Goal: Information Seeking & Learning: Check status

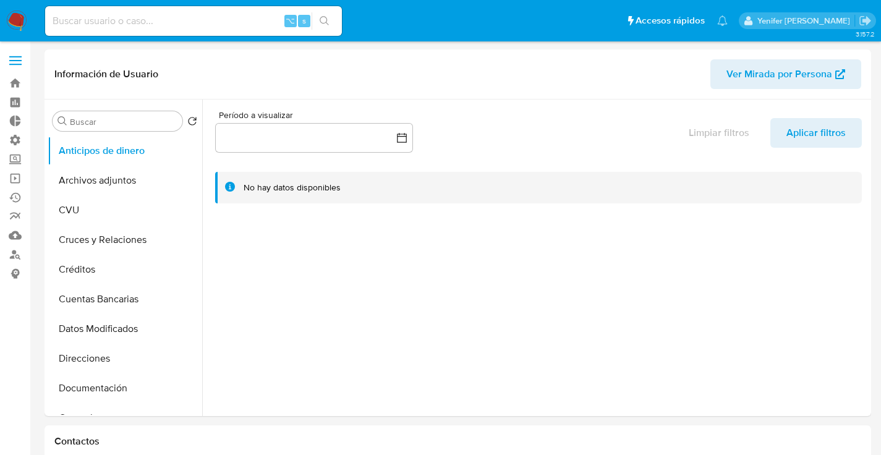
select select "10"
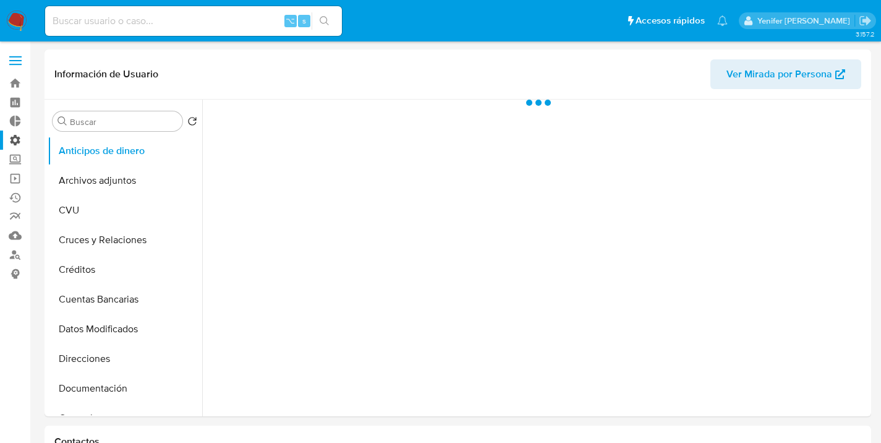
click at [17, 139] on label "Administración" at bounding box center [73, 139] width 147 height 19
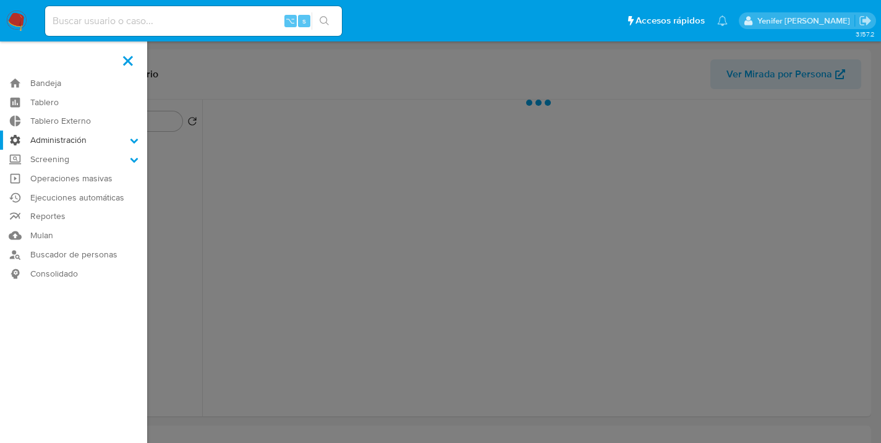
click at [0, 0] on input "Administración" at bounding box center [0, 0] width 0 height 0
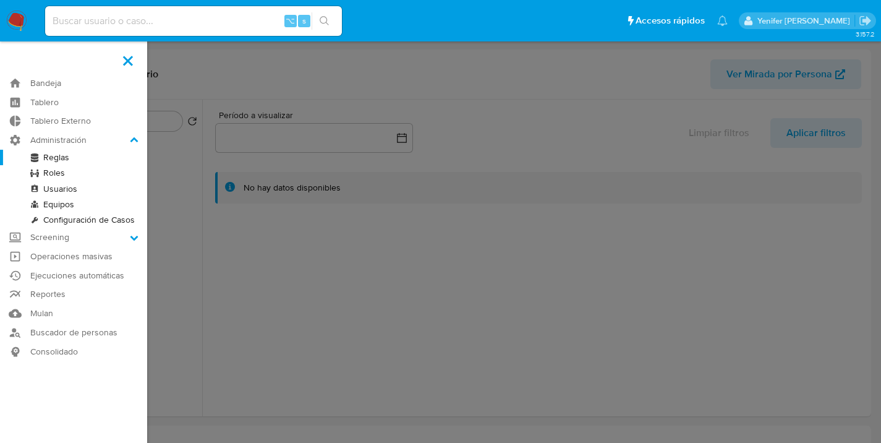
select select "10"
click at [66, 156] on link "Reglas" at bounding box center [73, 157] width 147 height 15
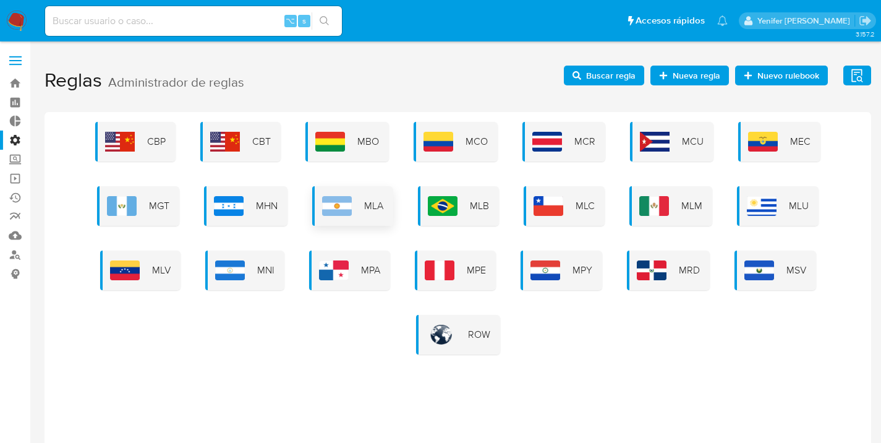
click at [329, 200] on img at bounding box center [337, 206] width 30 height 20
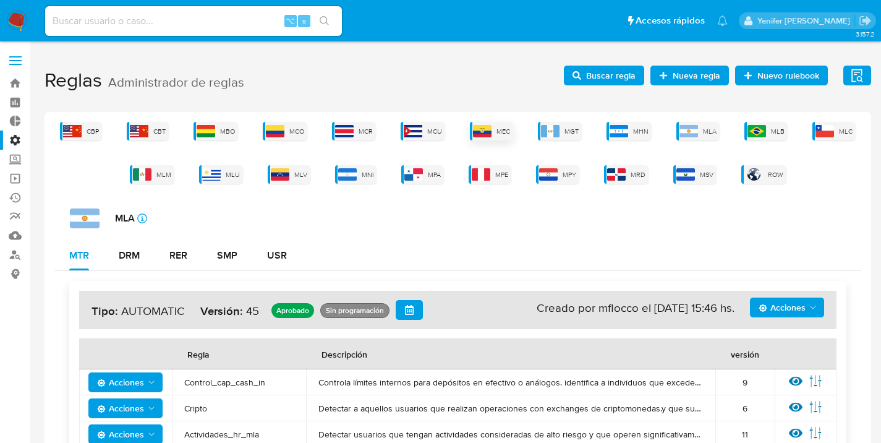
click at [498, 132] on span "MEC" at bounding box center [503, 131] width 14 height 9
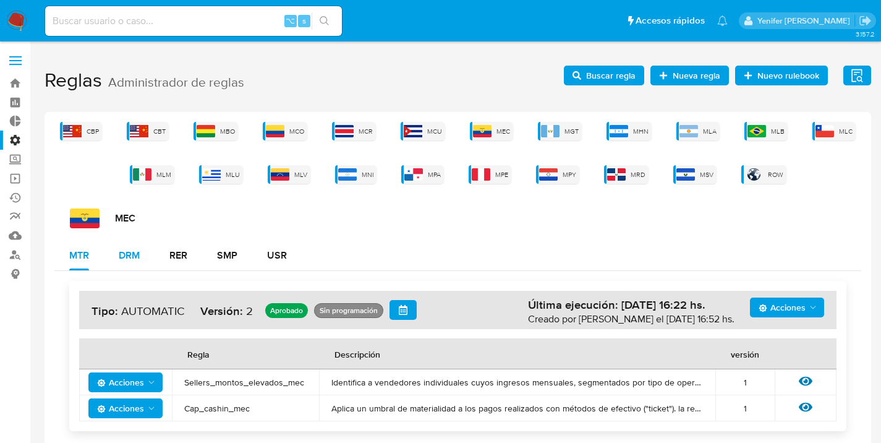
click at [145, 254] on button "DRM" at bounding box center [129, 255] width 51 height 30
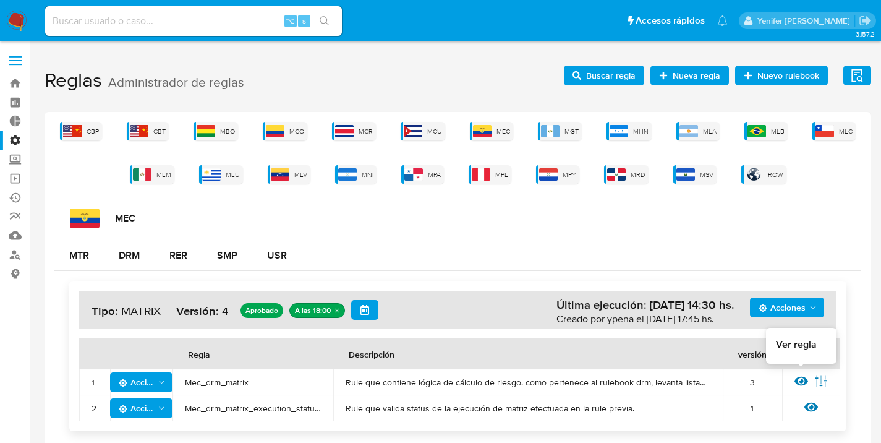
click at [799, 381] on icon at bounding box center [801, 381] width 14 height 14
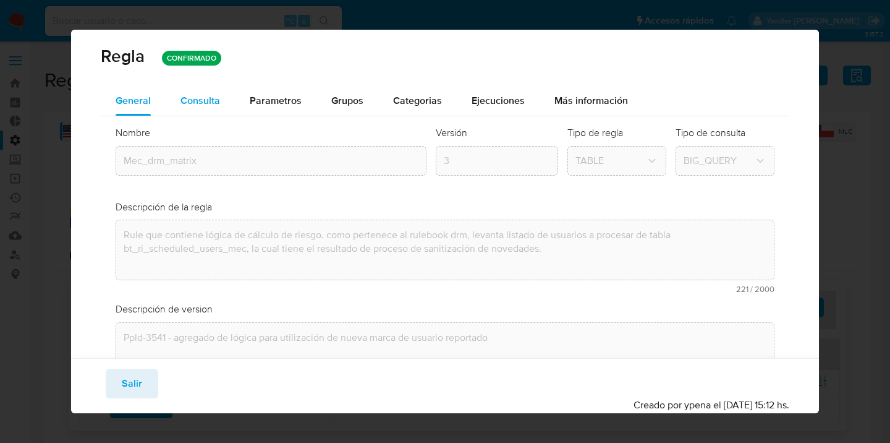
click at [213, 104] on span "Consulta" at bounding box center [201, 100] width 40 height 14
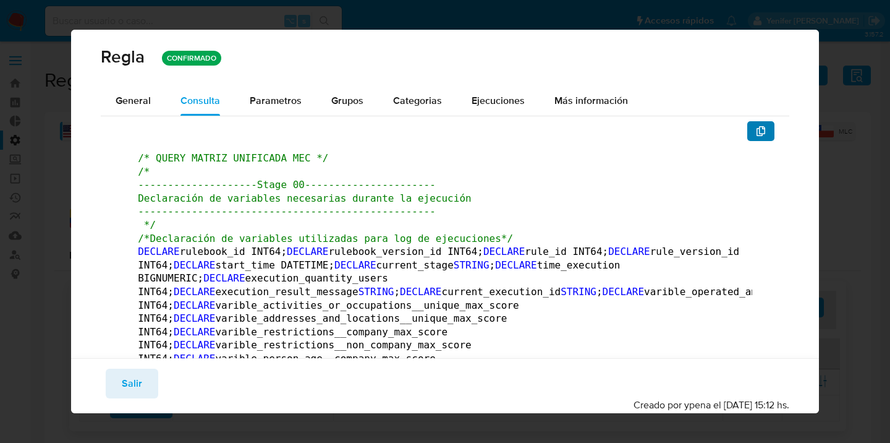
click at [759, 130] on button "button" at bounding box center [760, 131] width 27 height 20
click at [138, 374] on span "Salir" at bounding box center [132, 383] width 20 height 27
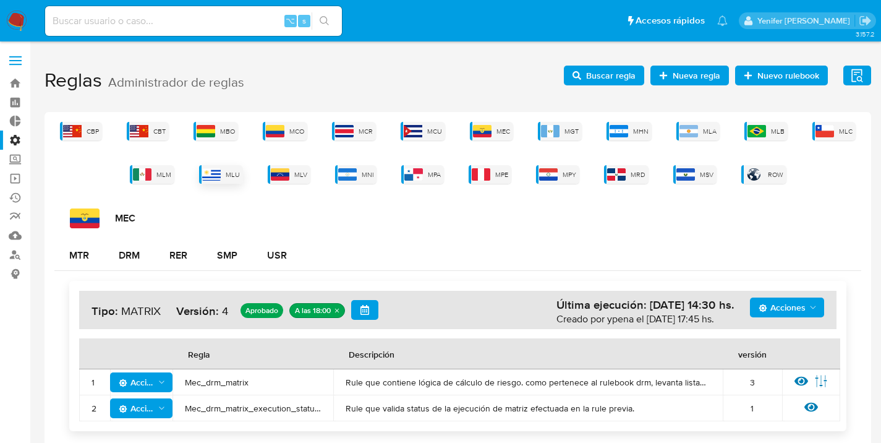
click at [226, 171] on span "MLU" at bounding box center [233, 174] width 14 height 9
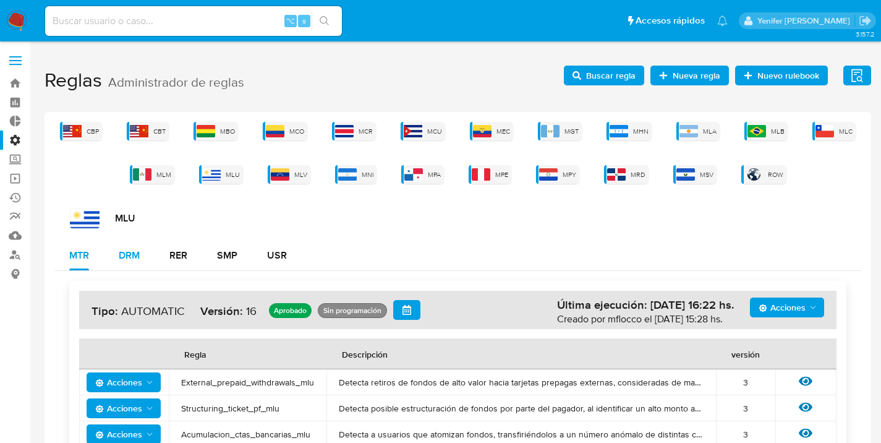
click at [139, 255] on div "DRM" at bounding box center [129, 255] width 21 height 10
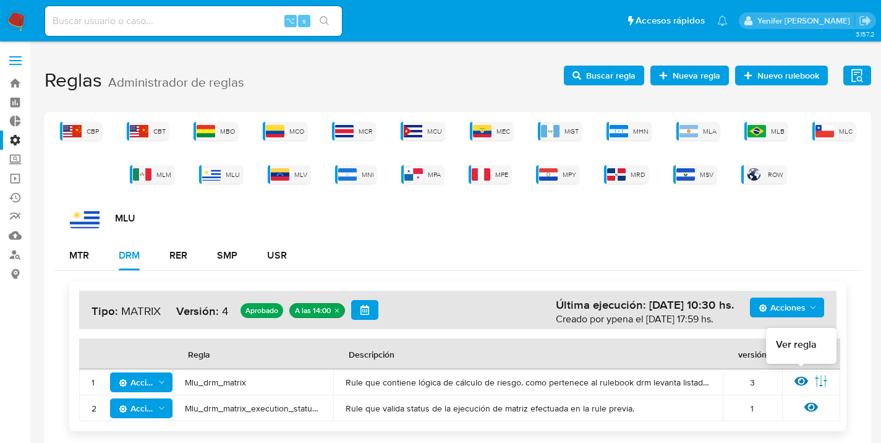
click at [803, 379] on icon at bounding box center [801, 381] width 14 height 14
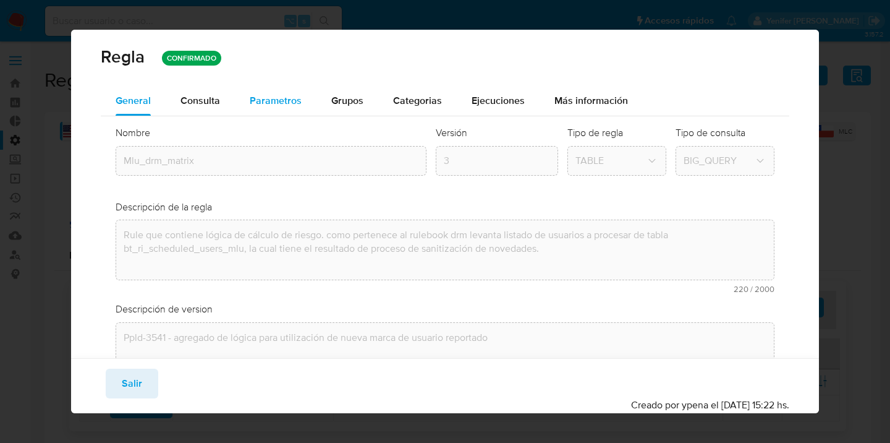
drag, startPoint x: 205, startPoint y: 95, endPoint x: 288, endPoint y: 114, distance: 84.9
click at [205, 95] on span "Consulta" at bounding box center [201, 100] width 40 height 14
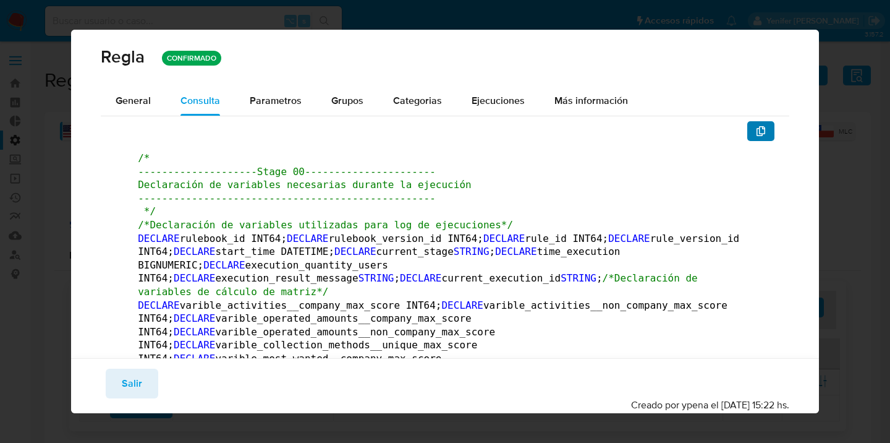
click at [756, 127] on button "button" at bounding box center [760, 131] width 27 height 20
click at [133, 379] on span "Salir" at bounding box center [132, 383] width 20 height 27
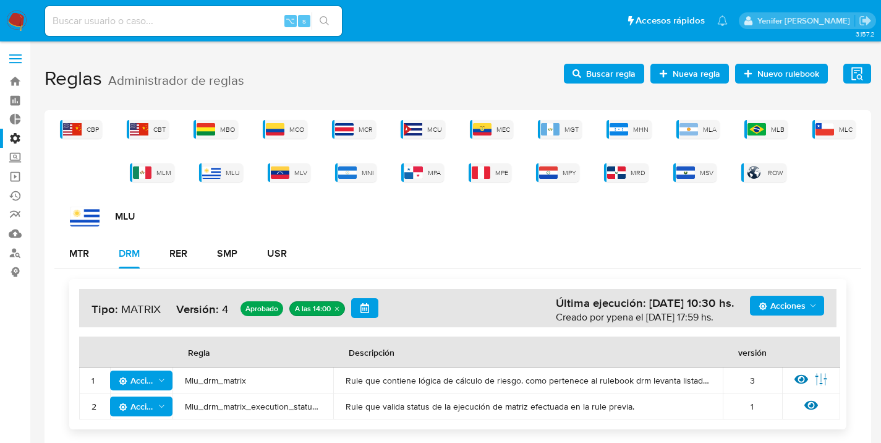
scroll to position [2, 0]
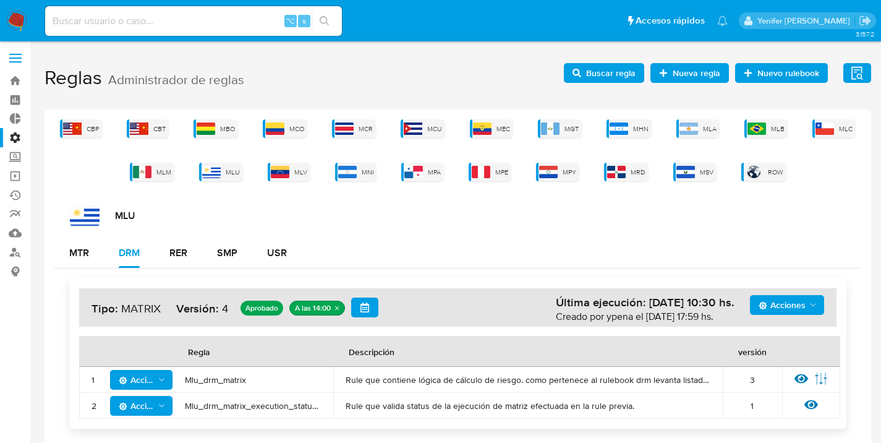
click at [218, 381] on span "Mlu_drm_matrix" at bounding box center [253, 379] width 136 height 11
click at [287, 381] on span "Mlu_drm_matrix" at bounding box center [253, 379] width 136 height 11
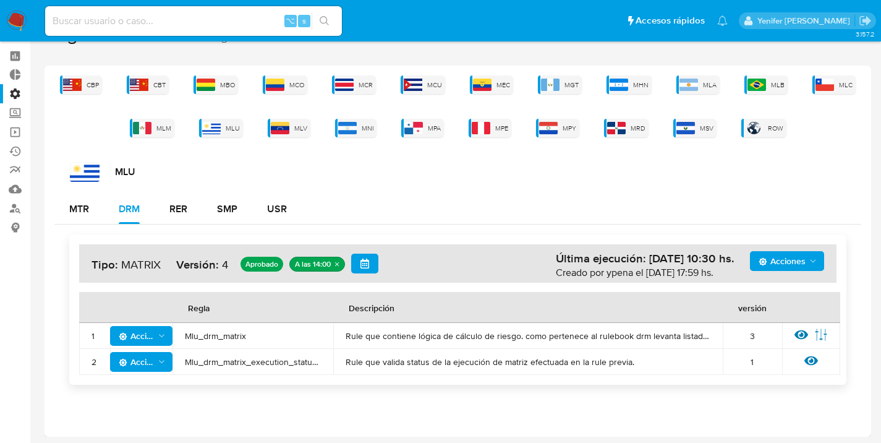
scroll to position [48, 0]
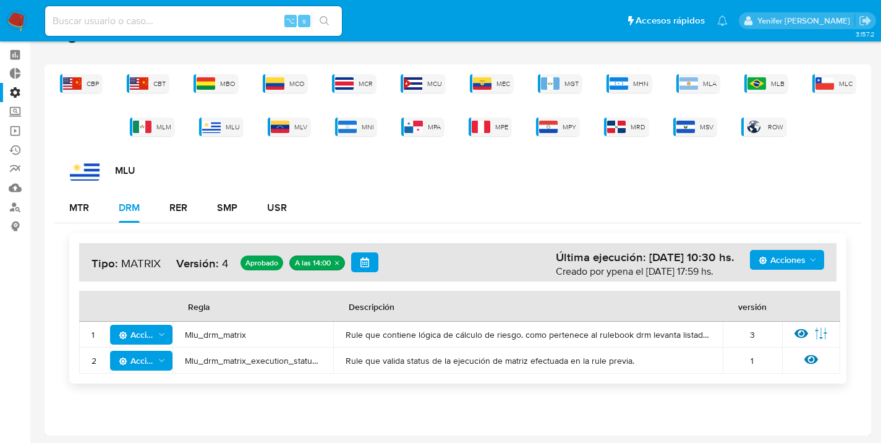
click at [219, 336] on span "Mlu_drm_matrix" at bounding box center [253, 334] width 136 height 11
click at [502, 83] on span "MEC" at bounding box center [503, 83] width 14 height 9
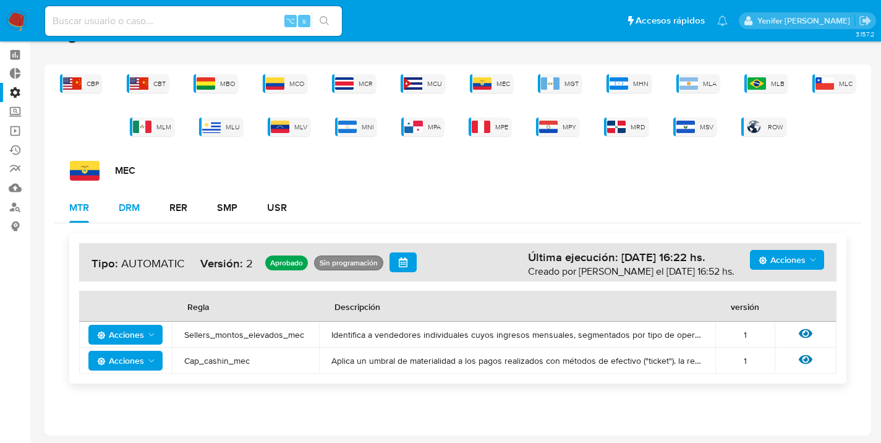
click at [132, 208] on div "DRM" at bounding box center [129, 208] width 21 height 10
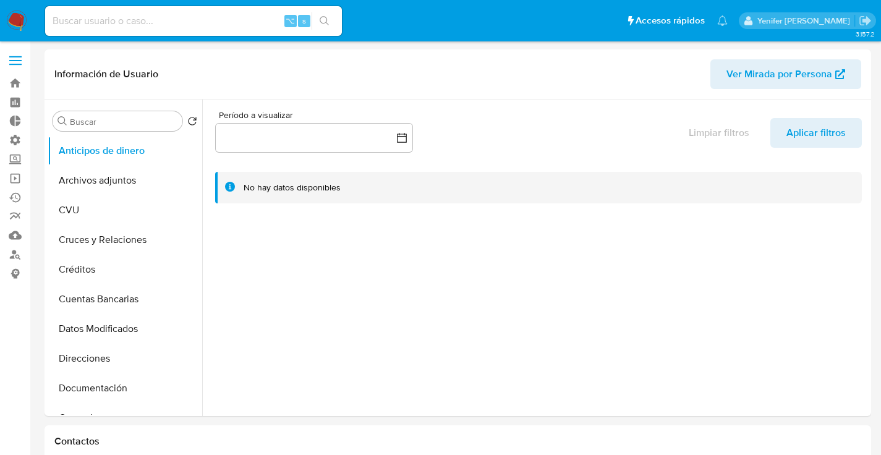
select select "10"
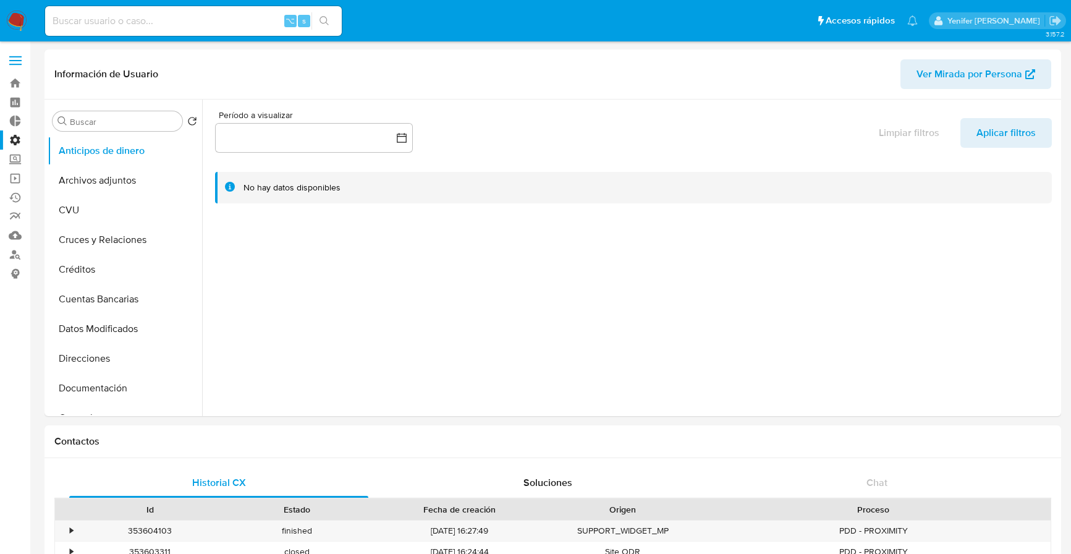
select select "10"
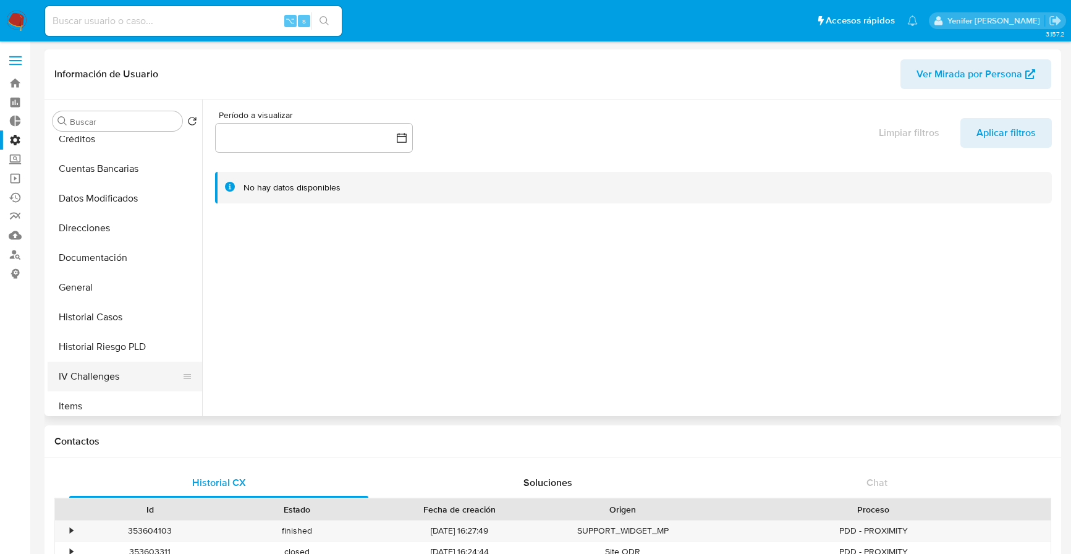
scroll to position [197, 0]
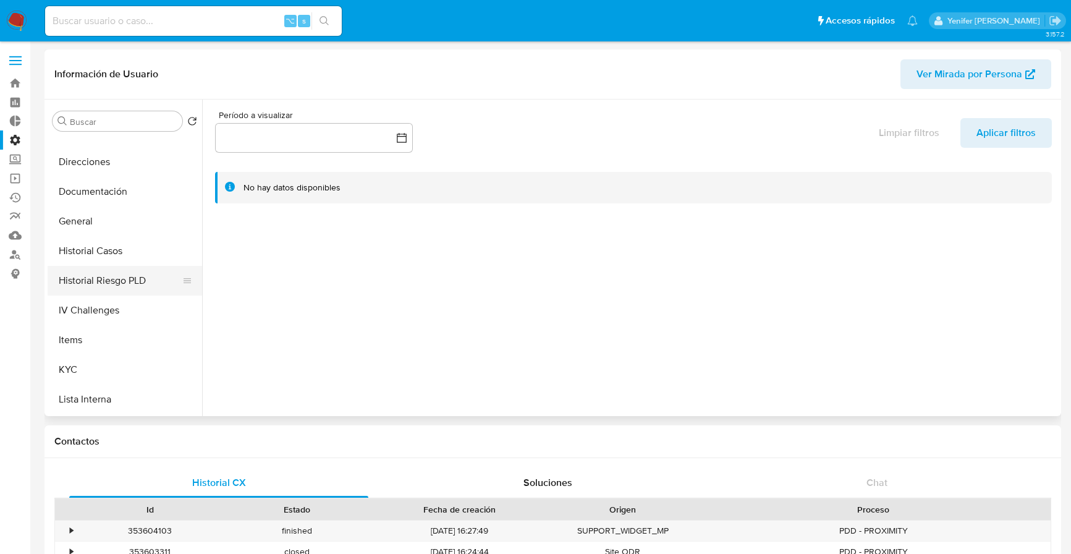
click at [121, 279] on button "Historial Riesgo PLD" at bounding box center [120, 281] width 145 height 30
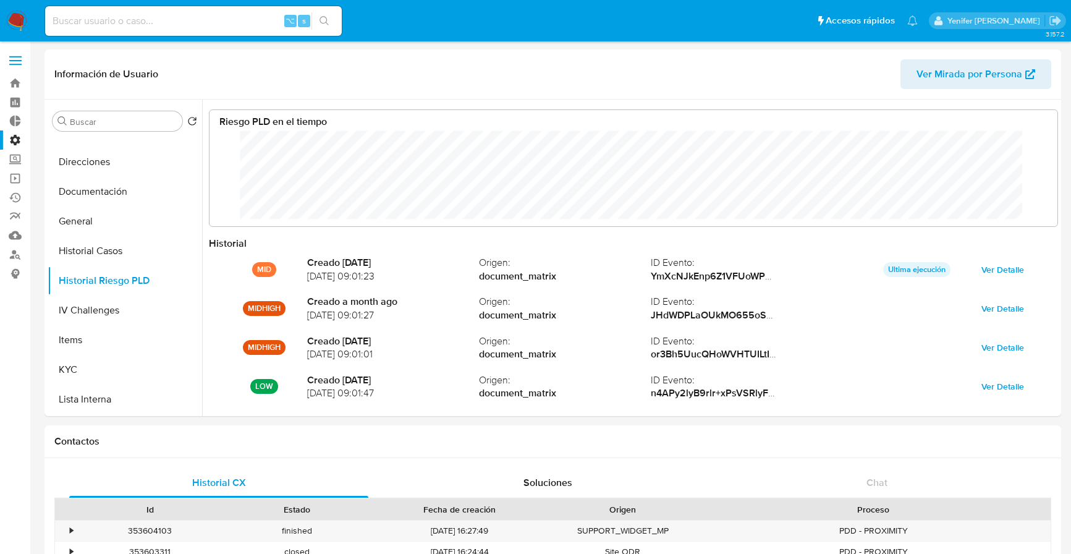
scroll to position [93, 823]
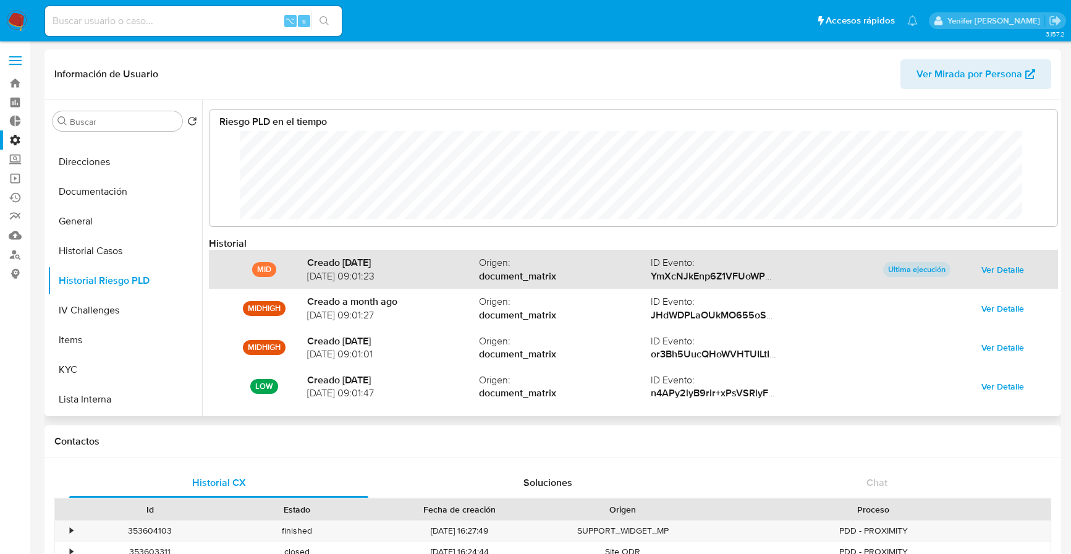
click at [1005, 270] on span "Ver Detalle" at bounding box center [1003, 269] width 43 height 17
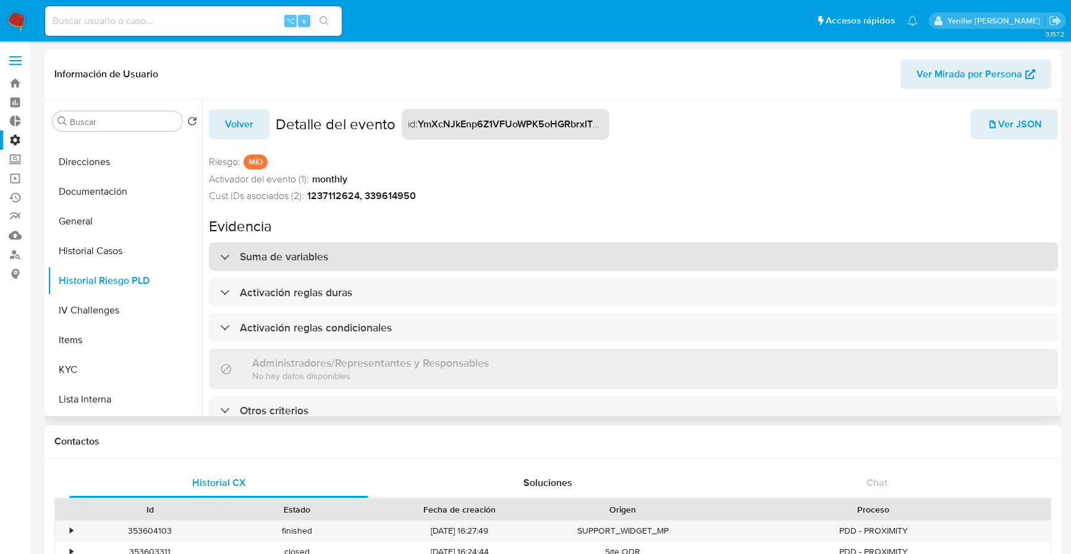
click at [312, 259] on h3 "Suma de variables" at bounding box center [284, 257] width 88 height 14
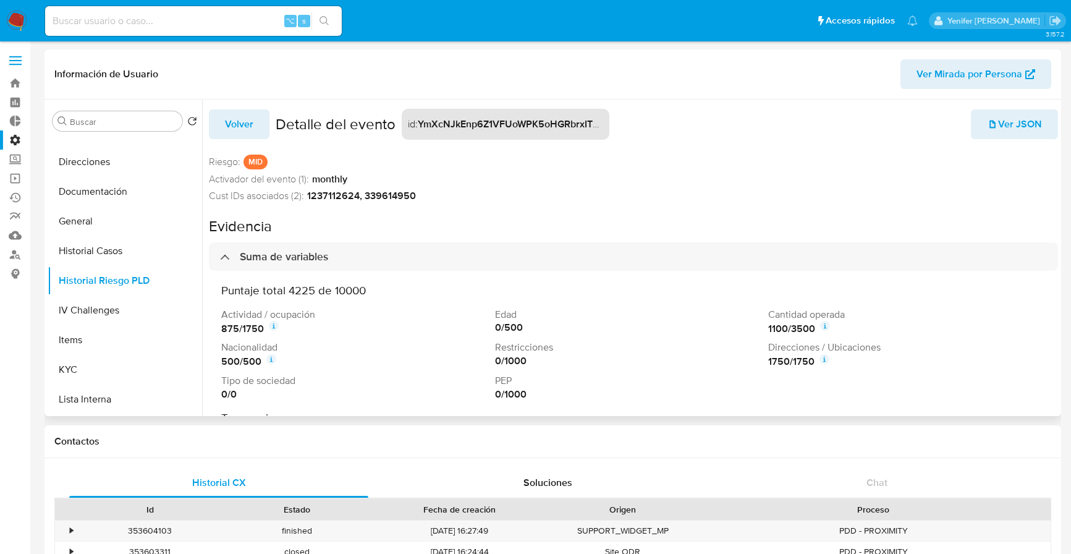
click at [275, 326] on icon at bounding box center [274, 326] width 10 height 10
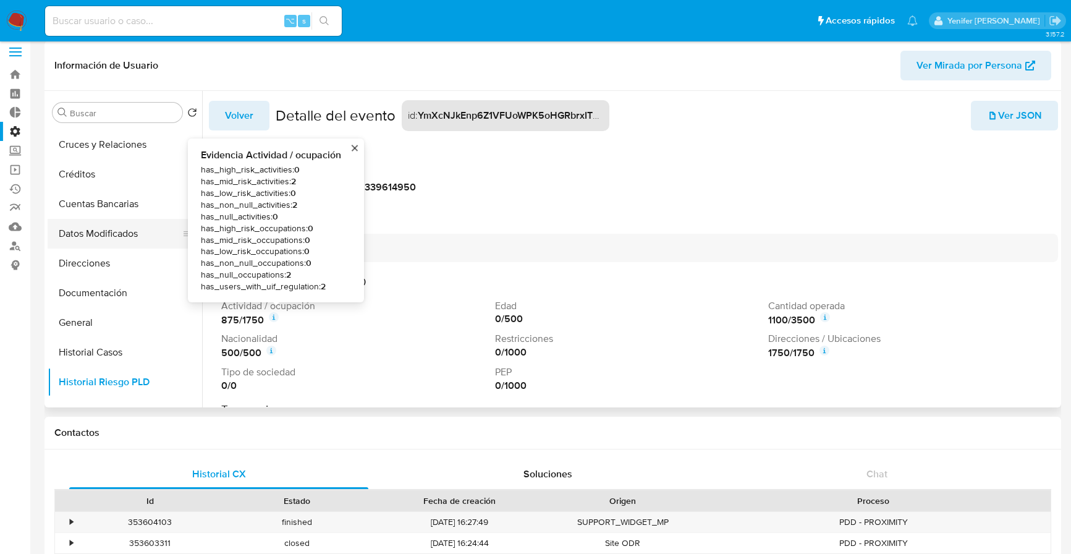
scroll to position [88, 0]
click at [91, 326] on button "General" at bounding box center [120, 322] width 145 height 30
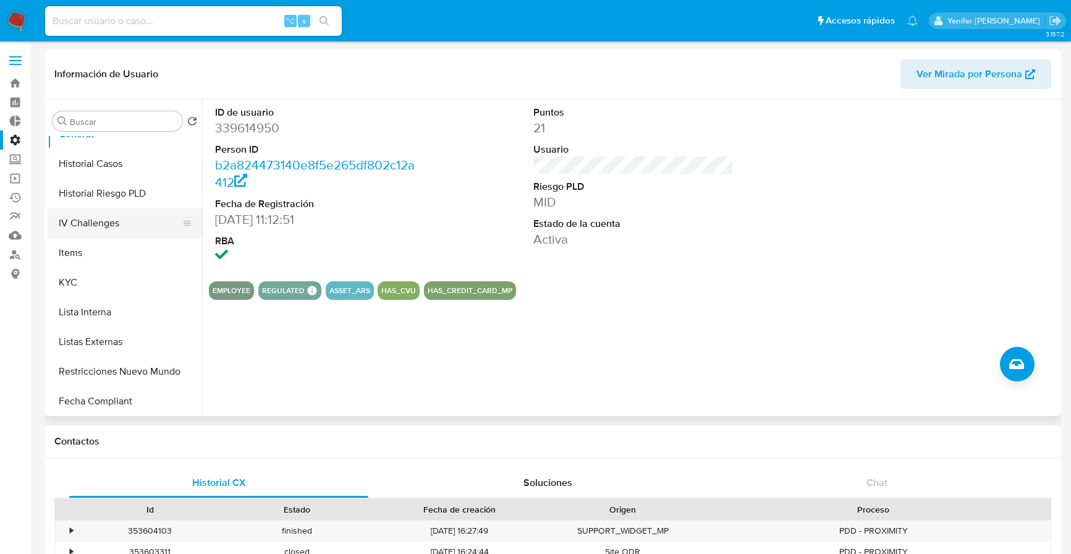
scroll to position [283, 0]
click at [92, 296] on button "KYC" at bounding box center [120, 284] width 145 height 30
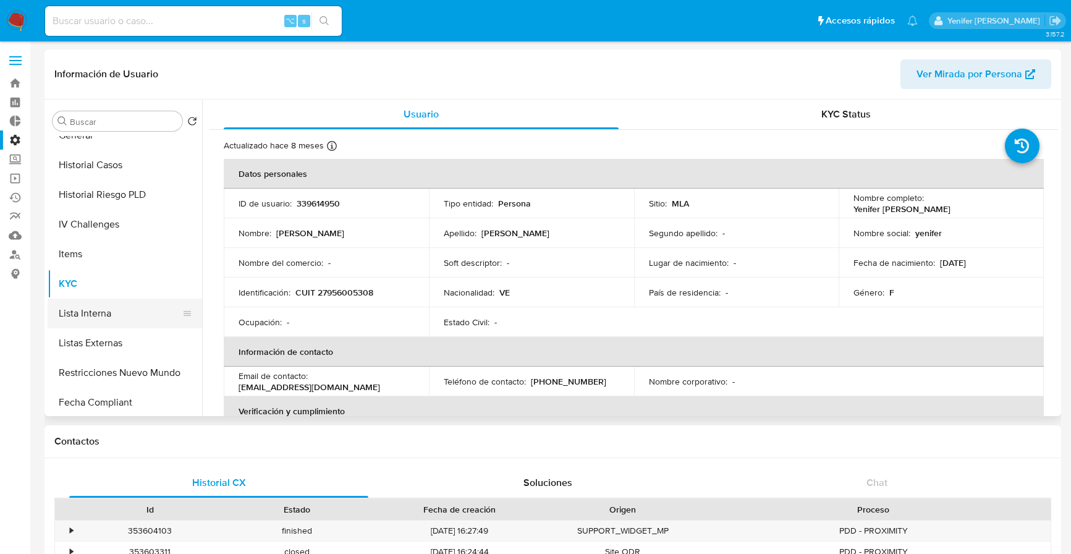
scroll to position [305, 0]
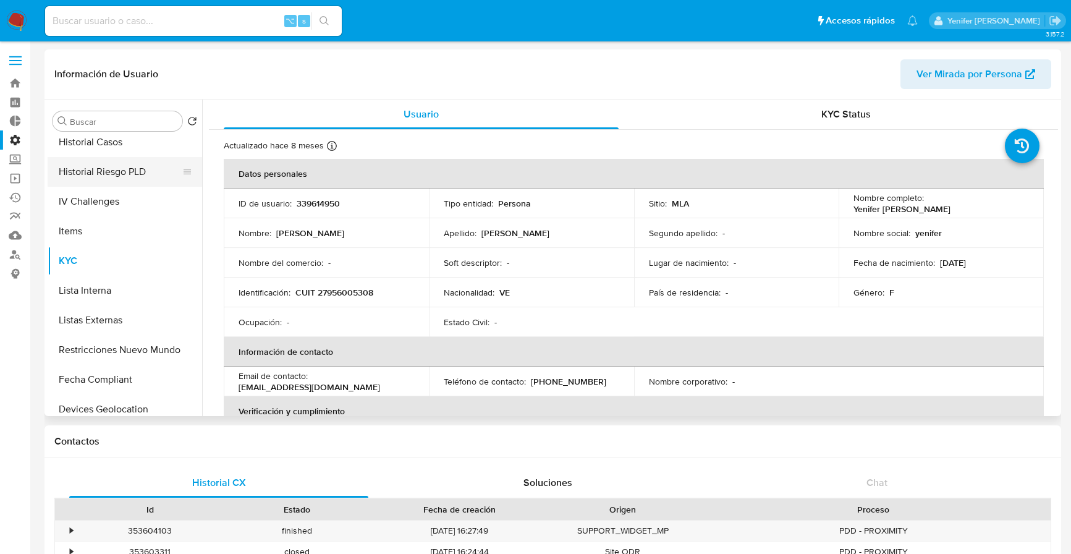
click at [150, 171] on button "Historial Riesgo PLD" at bounding box center [120, 172] width 145 height 30
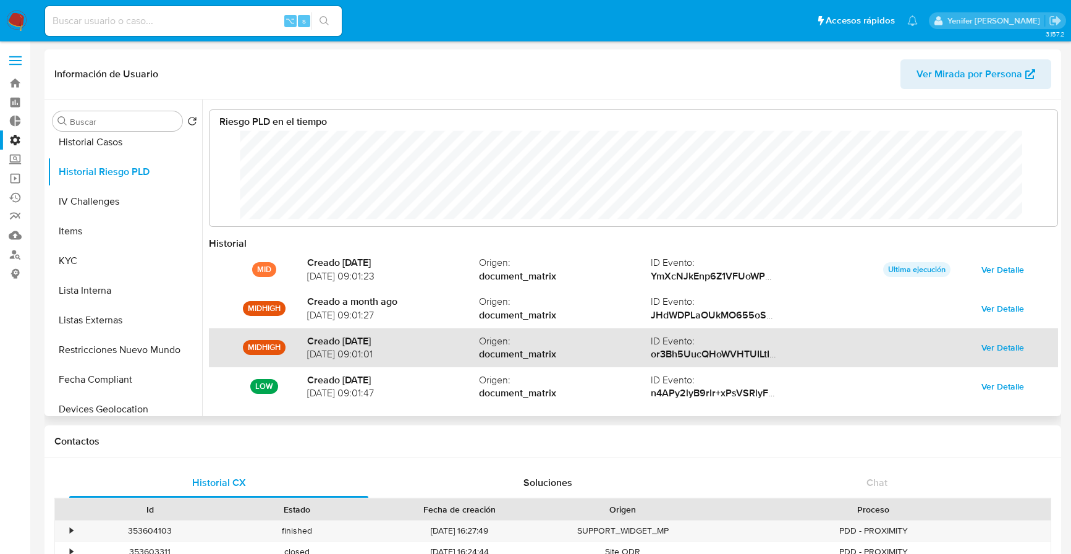
scroll to position [93, 823]
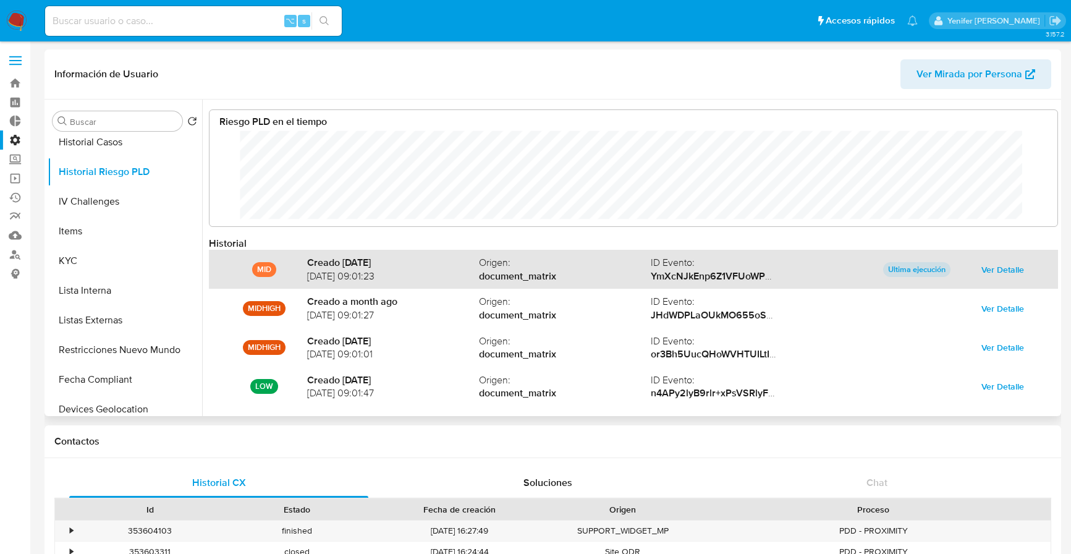
click at [1011, 275] on span "Ver Detalle" at bounding box center [1003, 269] width 43 height 17
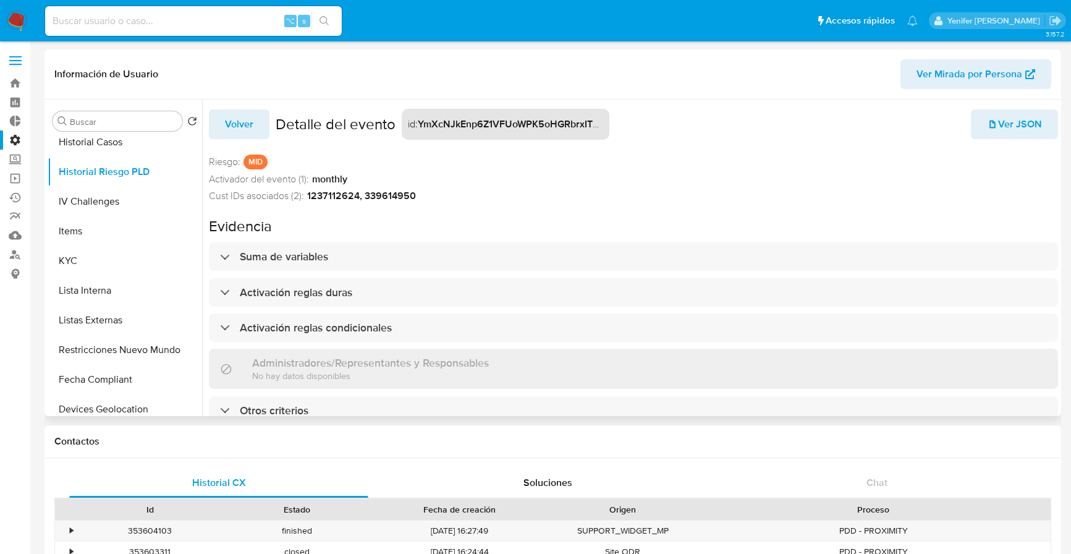
scroll to position [4, 0]
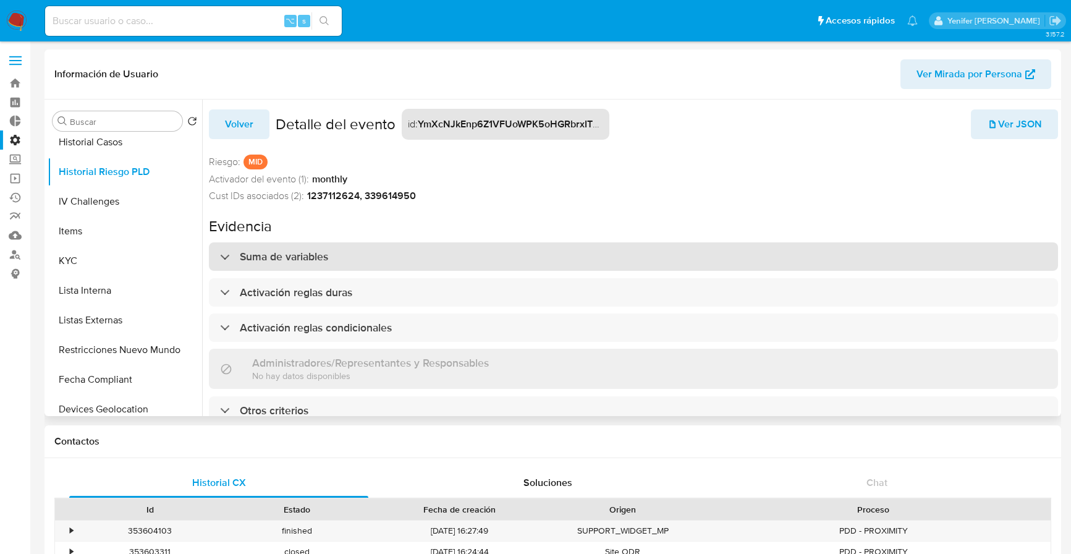
click at [250, 252] on h3 "Suma de variables" at bounding box center [284, 257] width 88 height 14
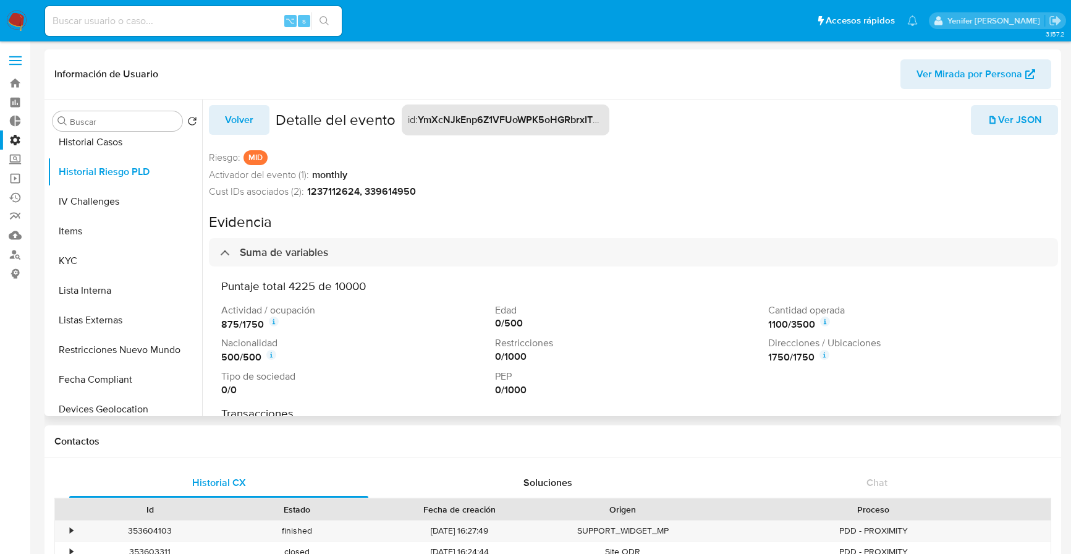
click at [274, 352] on icon at bounding box center [271, 355] width 10 height 10
click at [276, 356] on icon at bounding box center [271, 355] width 10 height 10
click at [823, 357] on icon at bounding box center [824, 356] width 2 height 4
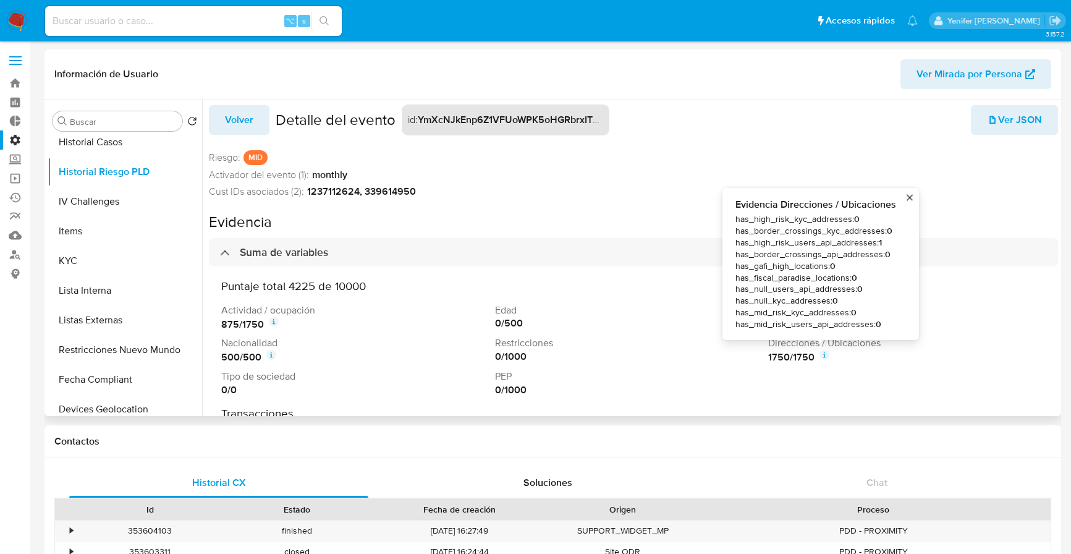
click at [775, 242] on span "has_high_risk_users_api_addresses : 1" at bounding box center [816, 243] width 161 height 12
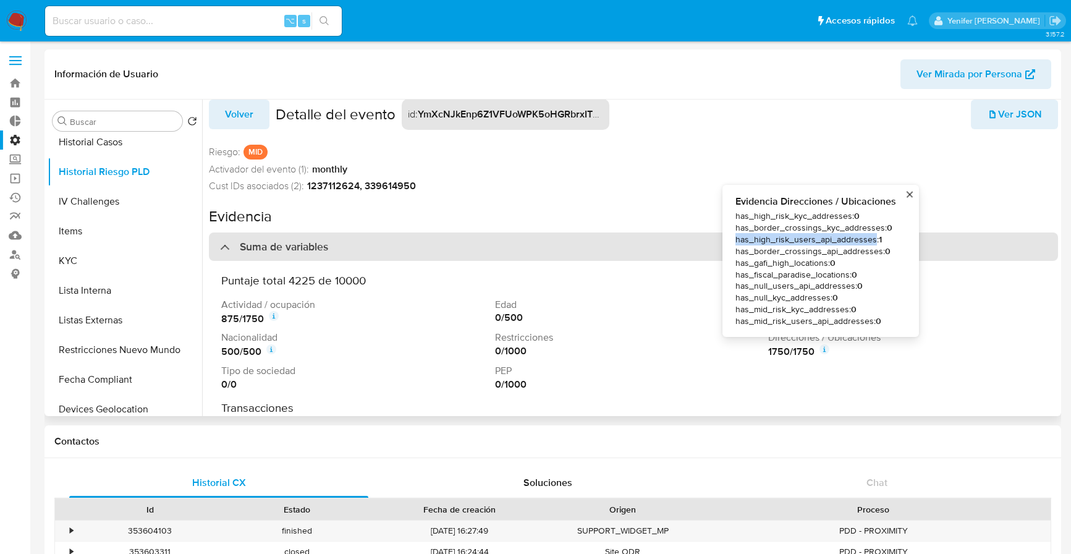
scroll to position [12, 0]
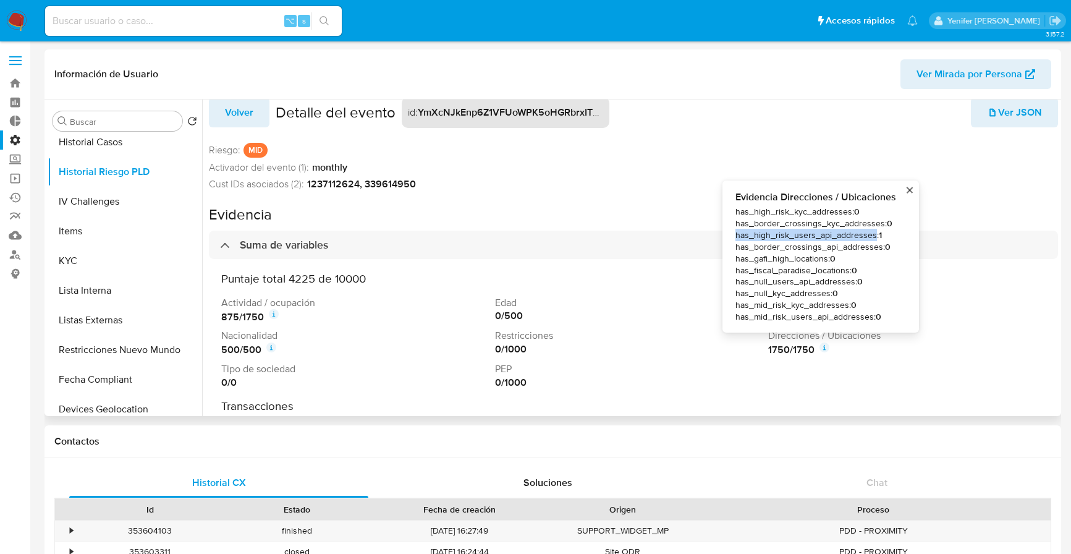
click at [705, 161] on div "Activador del evento (1): monthly" at bounding box center [633, 168] width 849 height 14
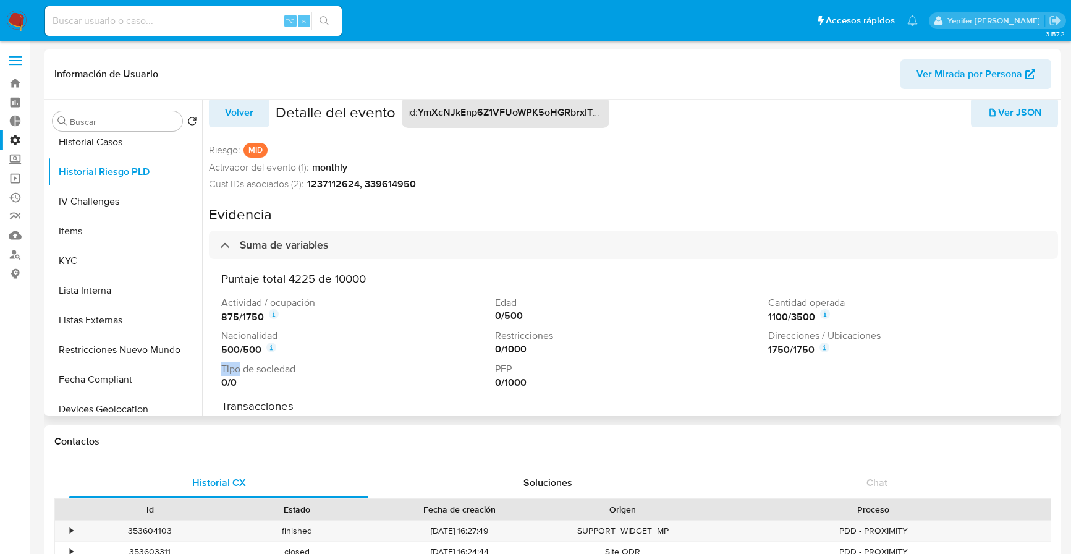
click at [823, 348] on icon at bounding box center [825, 347] width 10 height 10
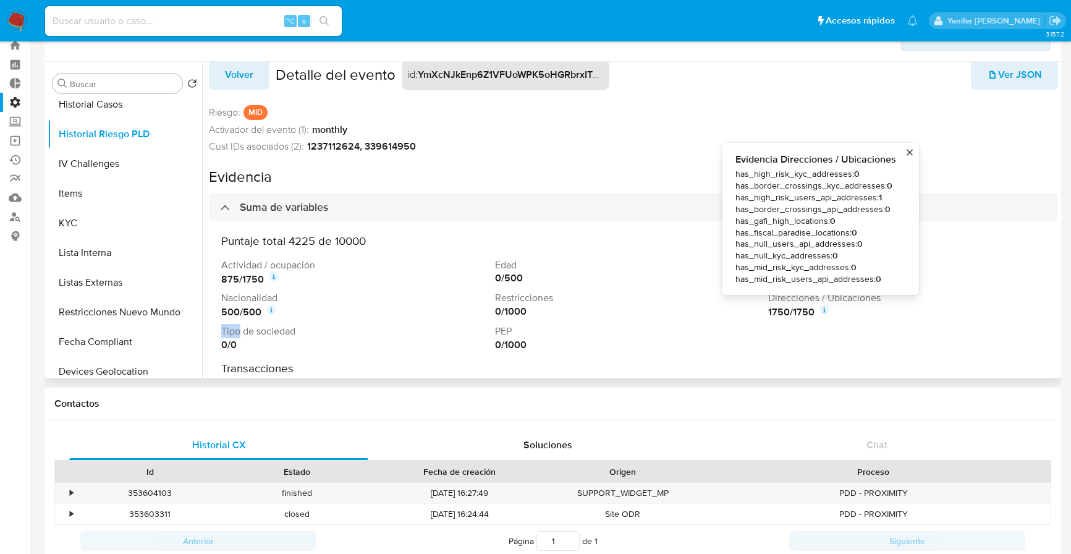
scroll to position [73, 0]
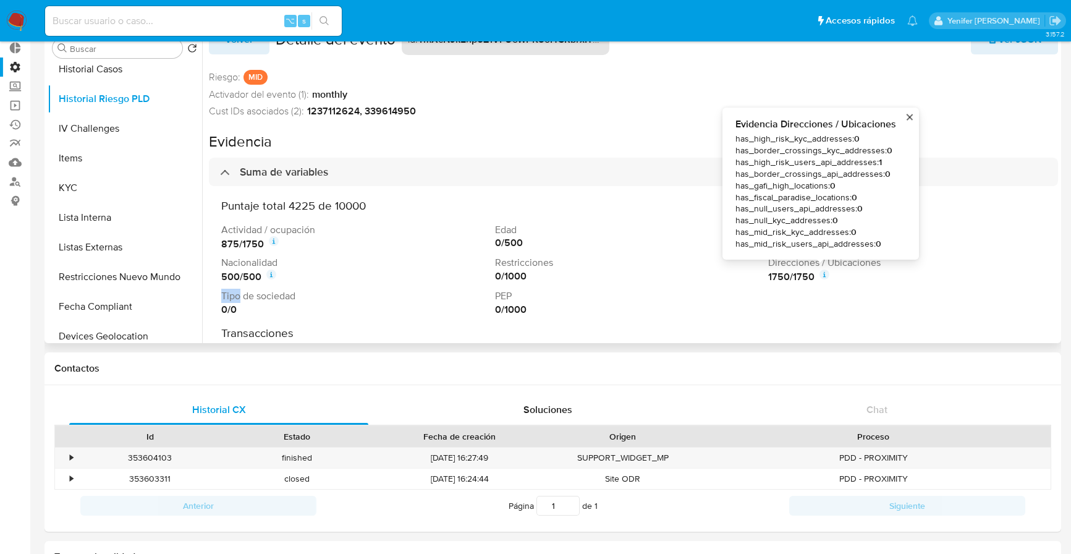
click at [590, 118] on div "Volver Detalle del evento id : YmXcNJkEnp6Z1VFUoWPK5oHGRbrxITEvTwvenGfdy8nqsw01…" at bounding box center [633, 200] width 849 height 346
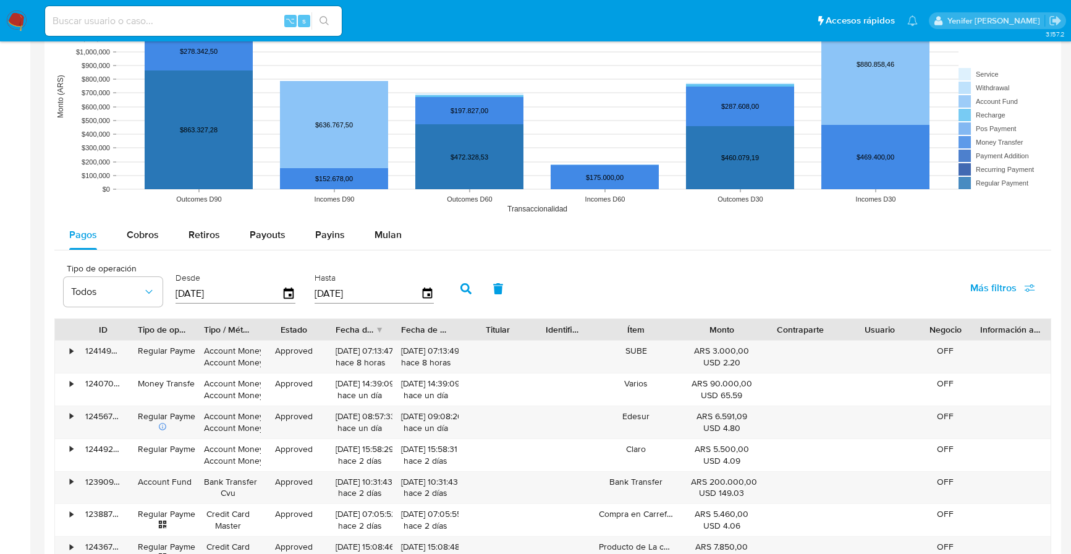
scroll to position [935, 0]
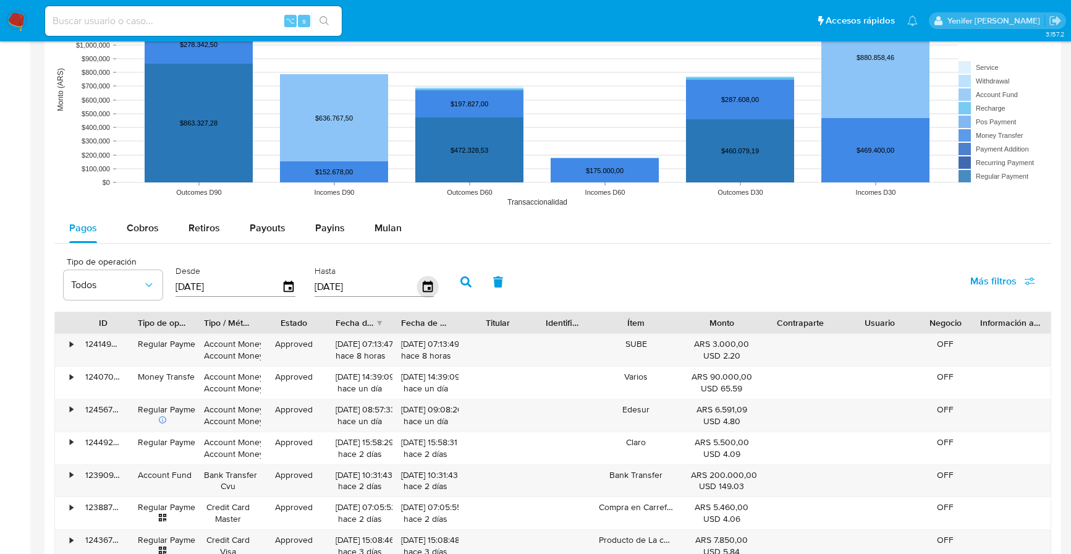
click at [422, 284] on icon "button" at bounding box center [428, 287] width 22 height 22
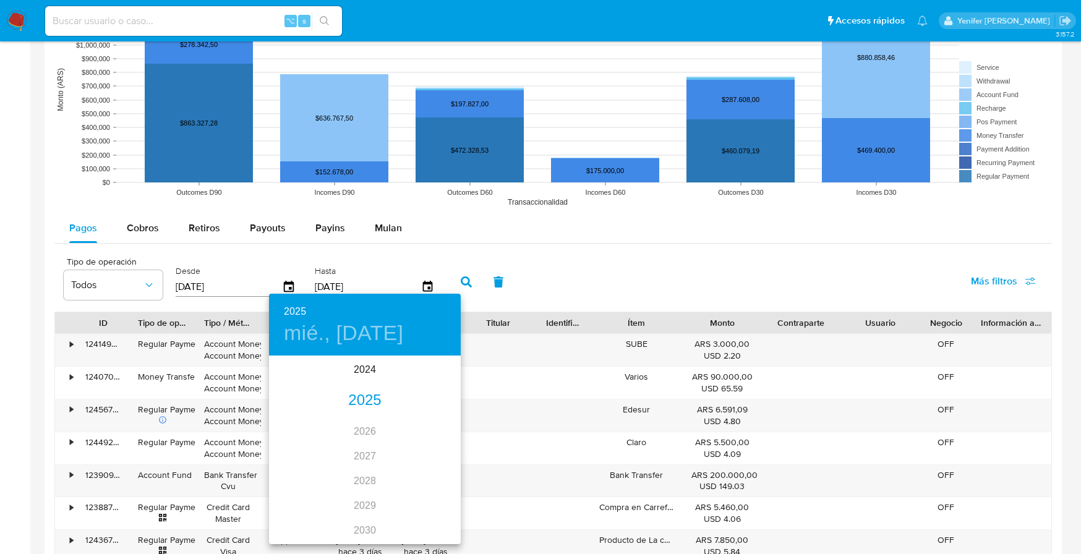
click at [363, 399] on div "2025" at bounding box center [365, 400] width 192 height 25
click at [431, 475] on div "sep." at bounding box center [429, 473] width 64 height 46
click at [365, 418] on p "4" at bounding box center [364, 421] width 5 height 12
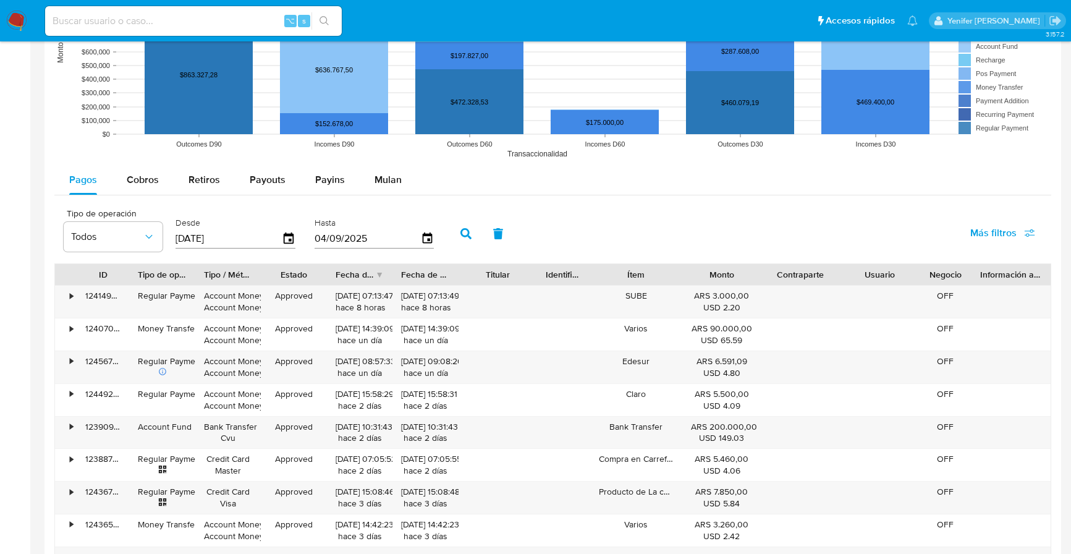
scroll to position [856, 0]
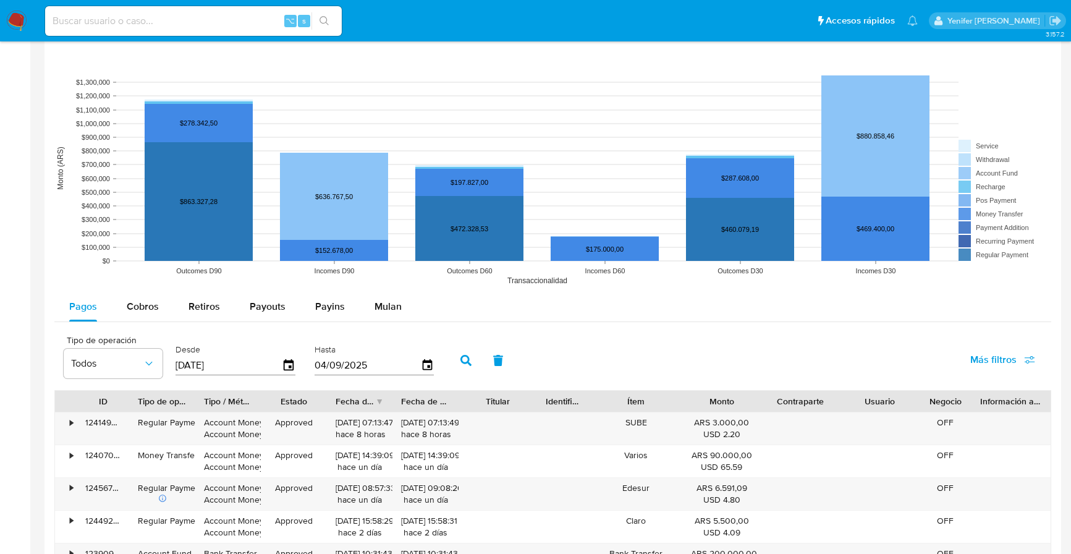
click at [461, 360] on icon "button" at bounding box center [466, 360] width 11 height 11
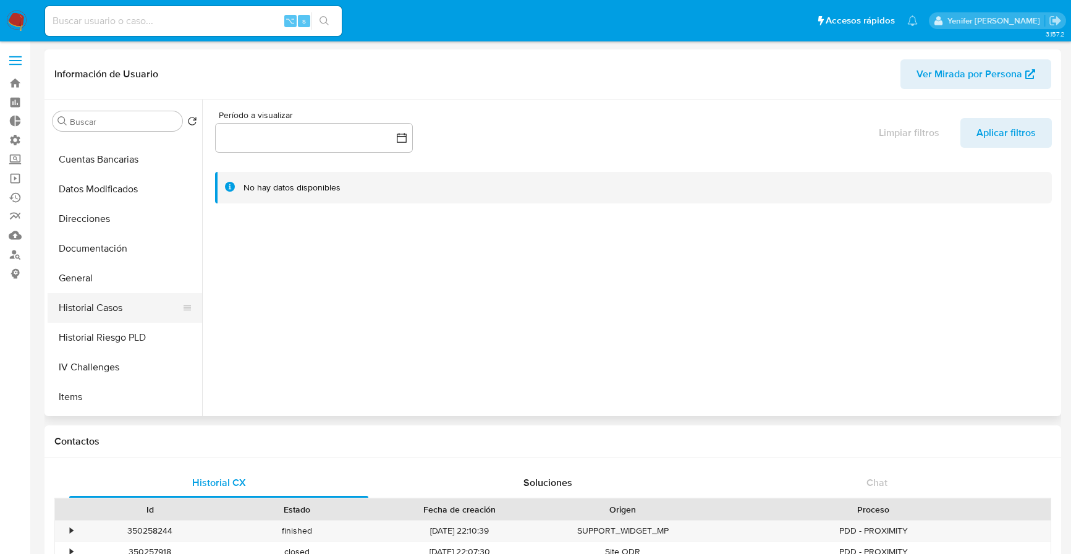
select select "10"
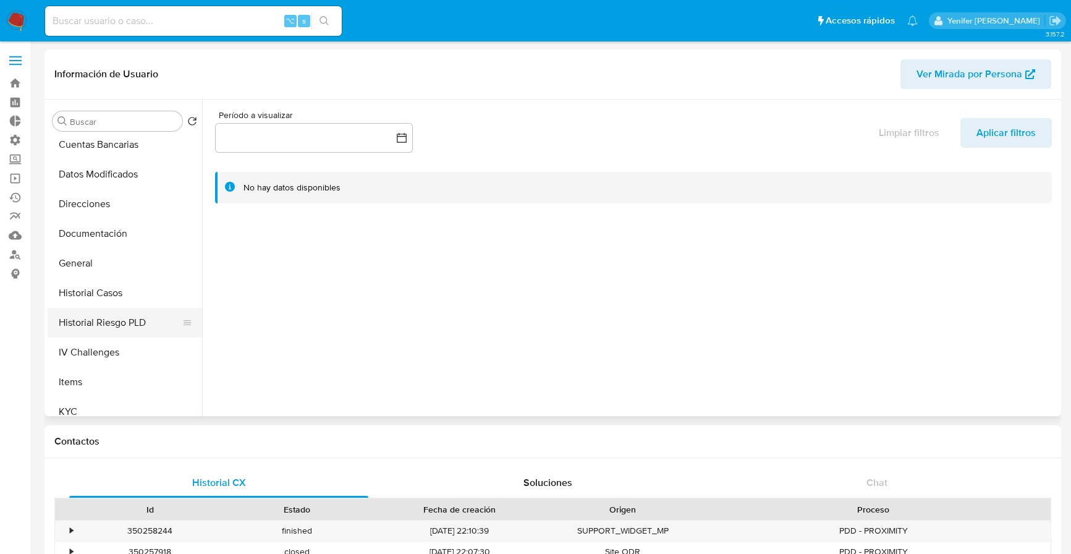
click at [109, 318] on button "Historial Riesgo PLD" at bounding box center [120, 323] width 145 height 30
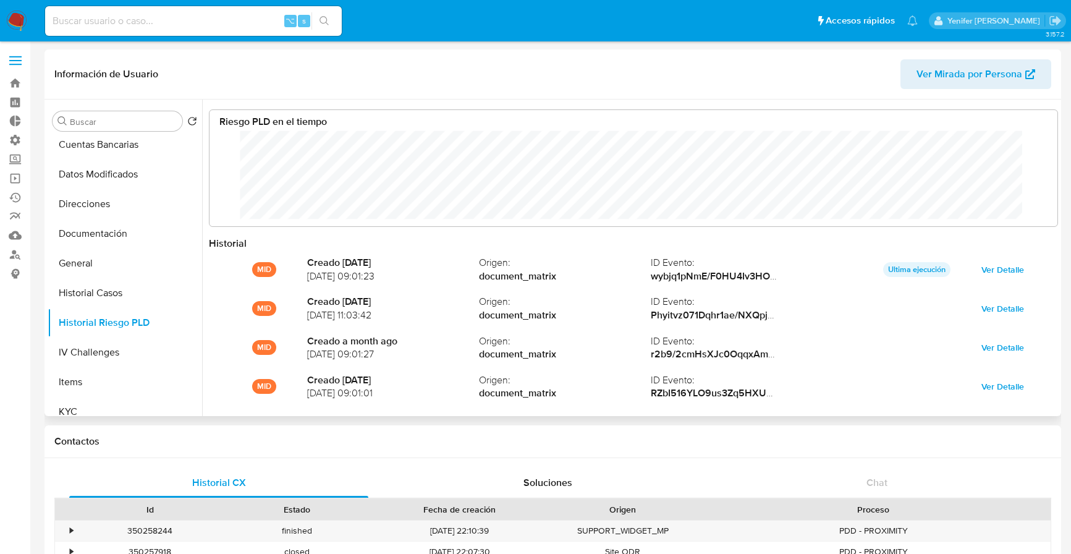
scroll to position [93, 823]
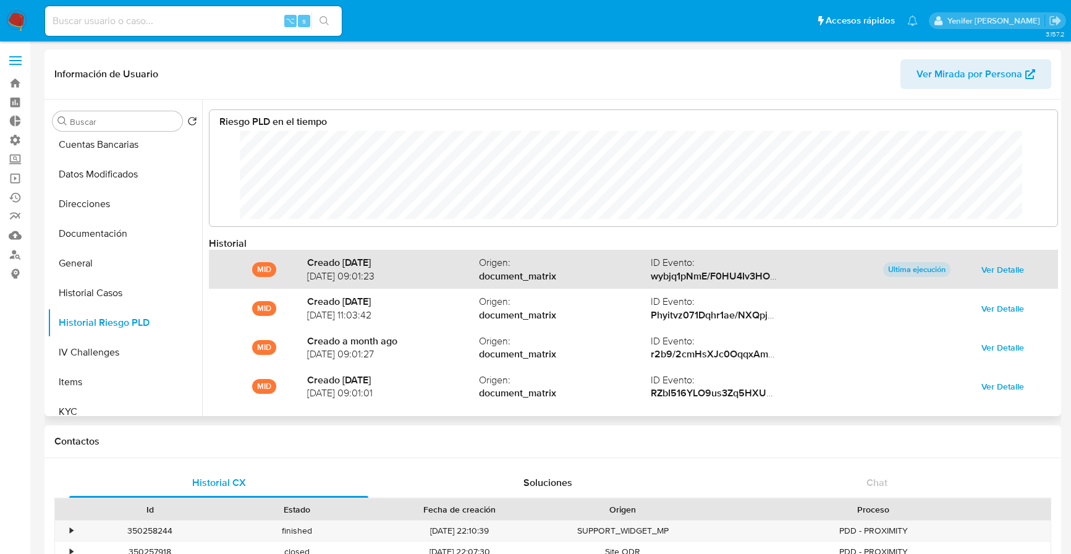
click at [996, 270] on span "Ver Detalle" at bounding box center [1003, 269] width 43 height 17
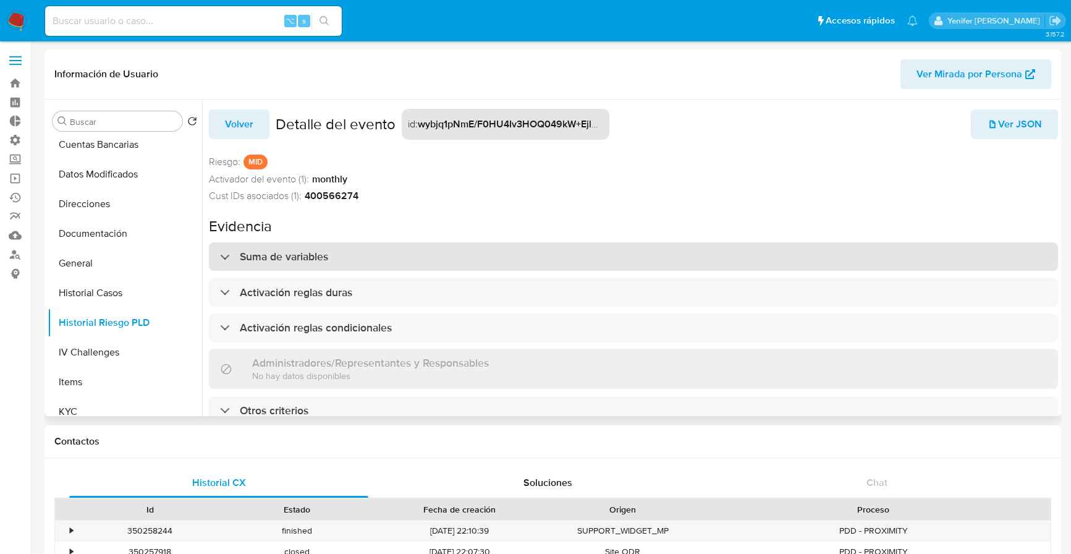
click at [300, 253] on h3 "Suma de variables" at bounding box center [284, 257] width 88 height 14
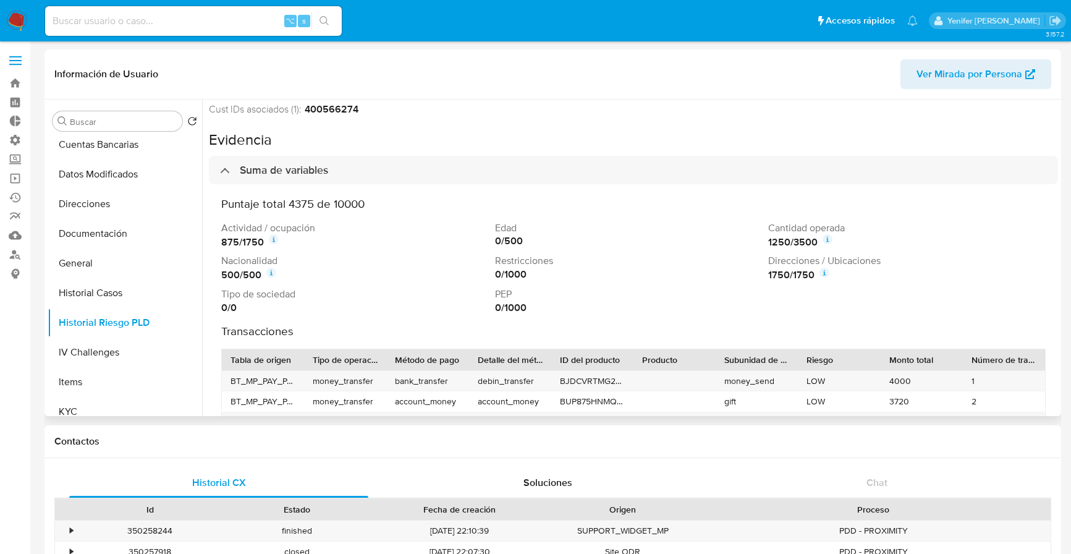
scroll to position [78, 0]
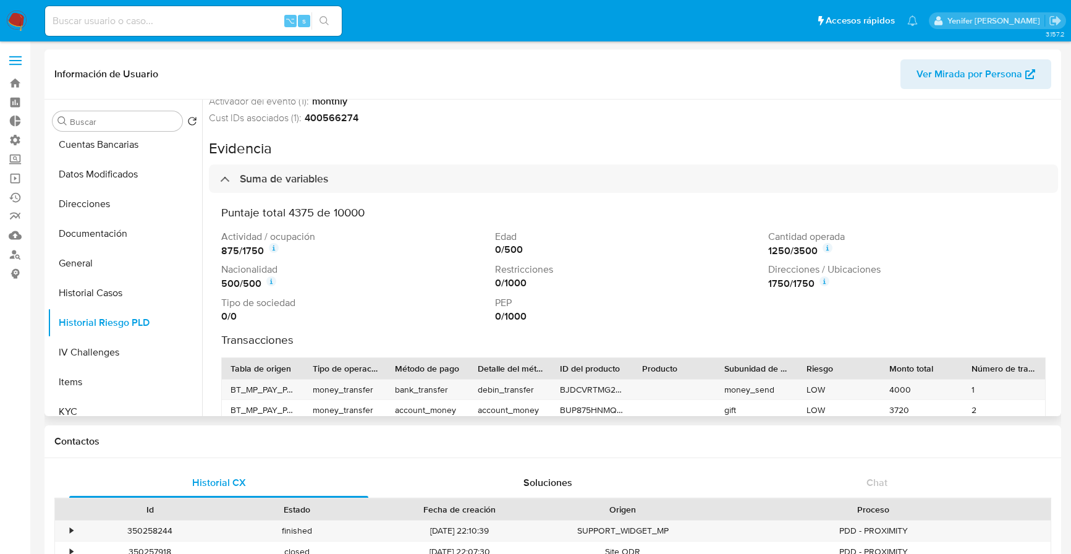
click at [689, 71] on header "Información de Usuario Ver Mirada por Persona" at bounding box center [552, 74] width 997 height 30
